Goal: Task Accomplishment & Management: Complete application form

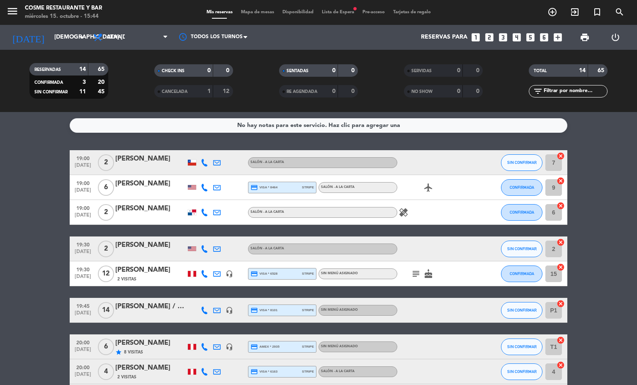
click at [266, 12] on span "Mapa de mesas" at bounding box center [257, 12] width 41 height 5
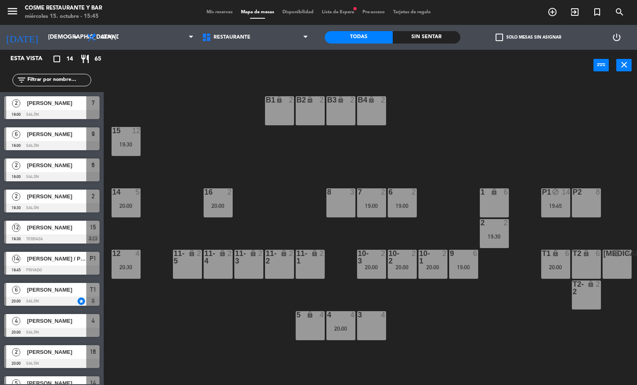
click at [376, 315] on div at bounding box center [372, 314] width 14 height 7
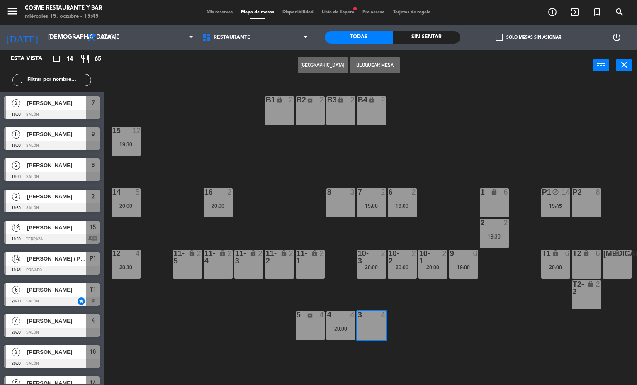
click at [325, 65] on button "[GEOGRAPHIC_DATA]" at bounding box center [323, 65] width 50 height 17
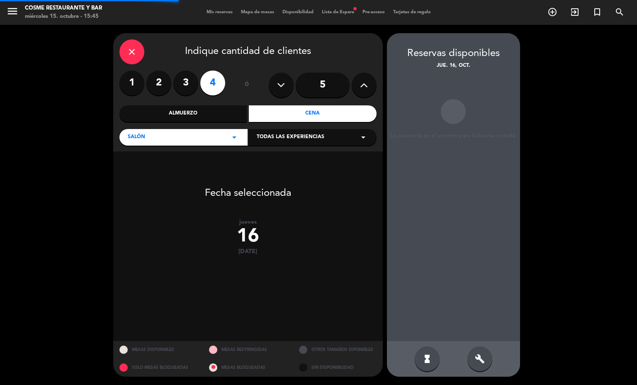
click at [166, 80] on label "2" at bounding box center [158, 83] width 25 height 25
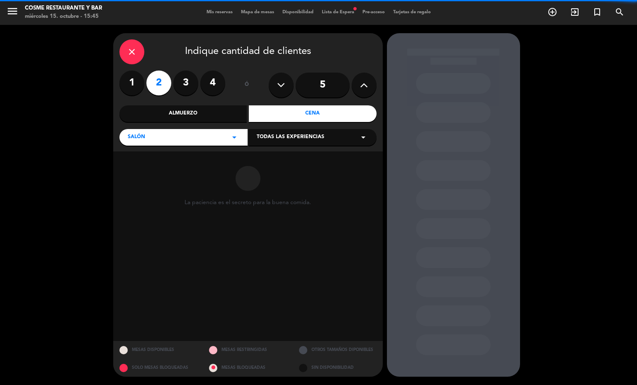
click at [185, 81] on label "3" at bounding box center [185, 83] width 25 height 25
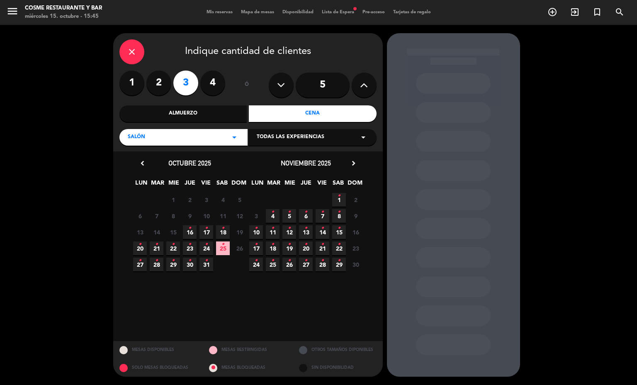
click at [190, 228] on icon "•" at bounding box center [189, 228] width 3 height 13
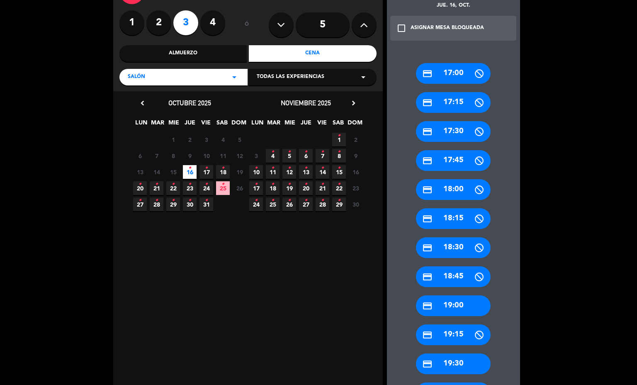
scroll to position [96, 0]
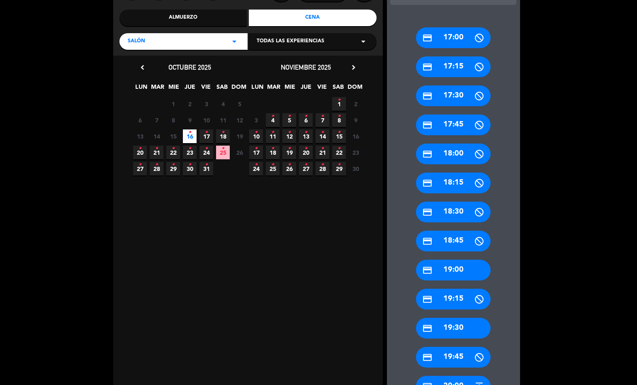
click at [463, 327] on div "credit_card 19:30" at bounding box center [453, 328] width 75 height 21
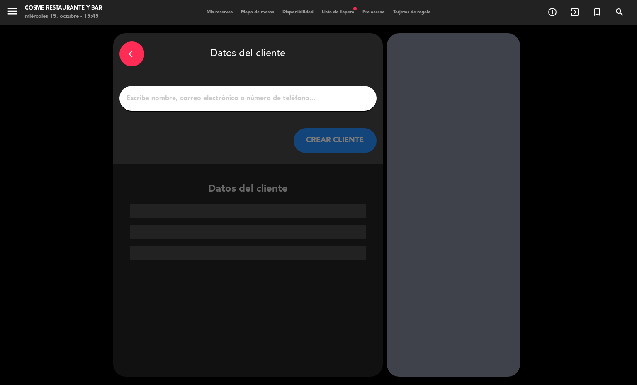
click at [263, 99] on input "1" at bounding box center [248, 99] width 245 height 12
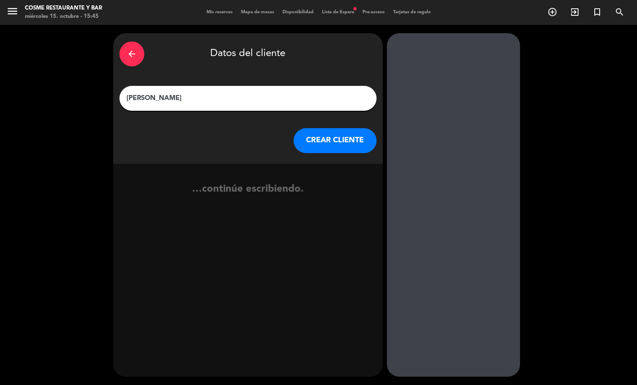
type input "[PERSON_NAME]"
click at [350, 141] on button "CREAR CLIENTE" at bounding box center [335, 140] width 83 height 25
